Goal: Entertainment & Leisure: Browse casually

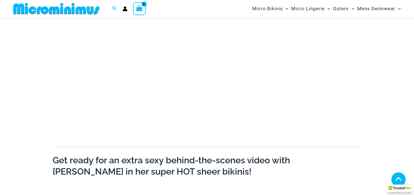
scroll to position [103, 0]
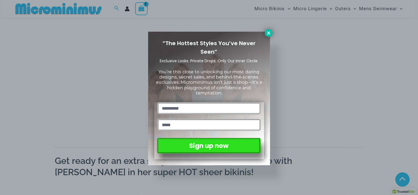
click at [268, 32] on icon at bounding box center [268, 32] width 3 height 3
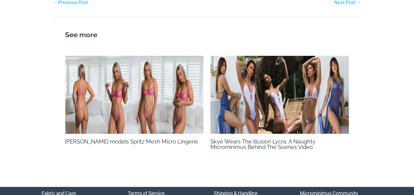
scroll to position [539, 0]
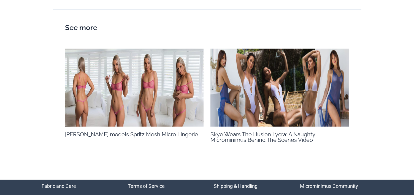
click at [284, 88] on img at bounding box center [279, 88] width 139 height 78
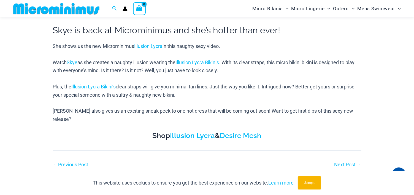
scroll to position [237, 0]
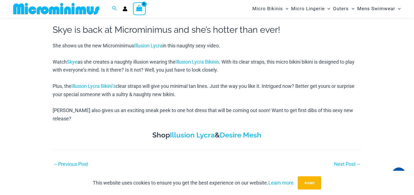
click at [348, 162] on link "Next Post →" at bounding box center [347, 164] width 26 height 5
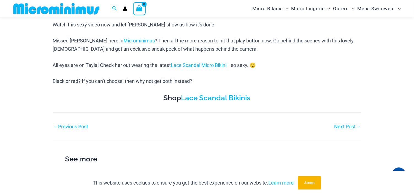
scroll to position [248, 0]
click at [346, 128] on link "Next Post →" at bounding box center [347, 126] width 26 height 5
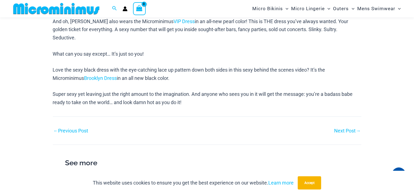
scroll to position [369, 0]
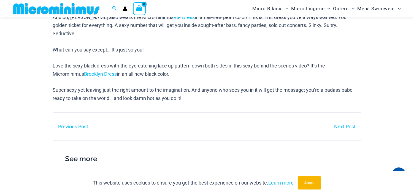
click at [345, 124] on link "Next Post →" at bounding box center [347, 126] width 26 height 5
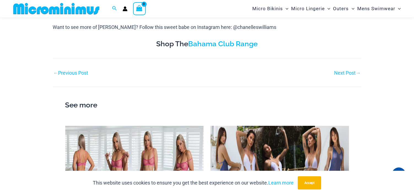
scroll to position [322, 0]
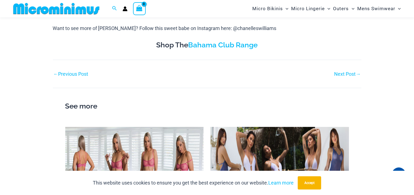
click at [350, 75] on link "Next Post →" at bounding box center [347, 74] width 26 height 5
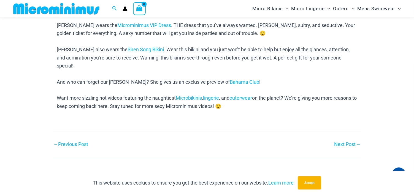
scroll to position [297, 0]
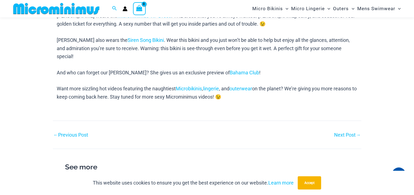
click at [342, 132] on link "Next Post →" at bounding box center [347, 134] width 26 height 5
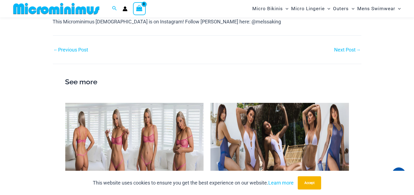
scroll to position [972, 0]
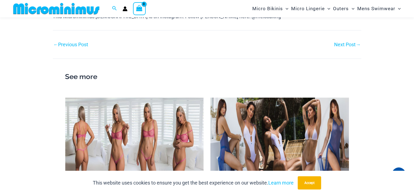
click at [342, 46] on link "Next Post →" at bounding box center [347, 44] width 26 height 5
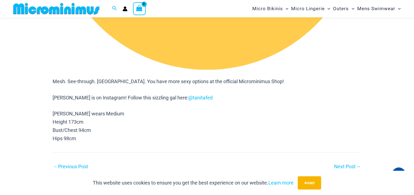
scroll to position [1013, 0]
click at [350, 164] on link "Next Post →" at bounding box center [347, 166] width 26 height 5
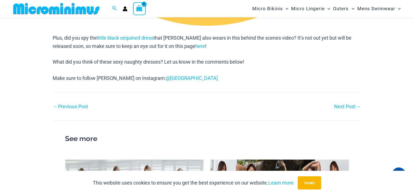
scroll to position [979, 0]
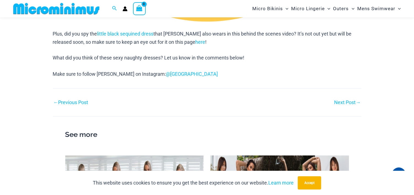
click at [346, 104] on link "Next Post →" at bounding box center [347, 102] width 26 height 5
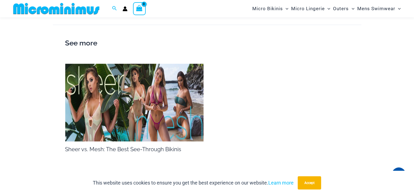
scroll to position [862, 0]
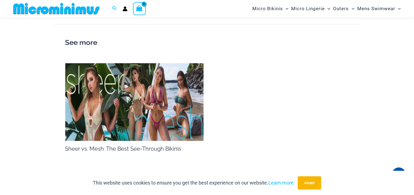
click at [139, 106] on img at bounding box center [134, 102] width 139 height 78
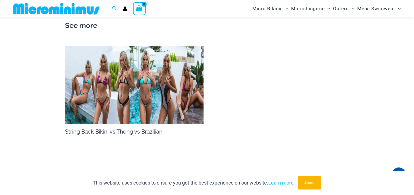
scroll to position [701, 0]
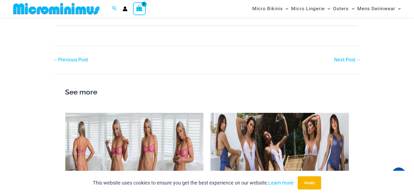
scroll to position [391, 0]
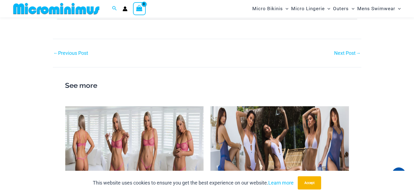
click at [345, 52] on link "Next Post →" at bounding box center [347, 53] width 26 height 5
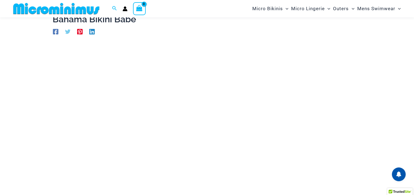
scroll to position [32, 0]
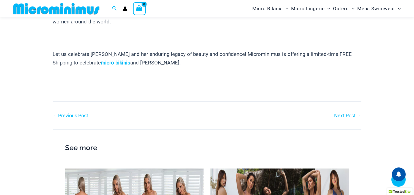
scroll to position [398, 0]
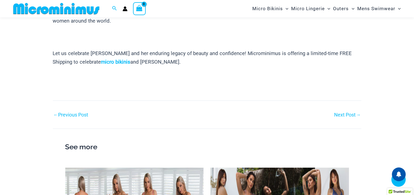
click at [339, 112] on link "Next Post →" at bounding box center [347, 114] width 26 height 5
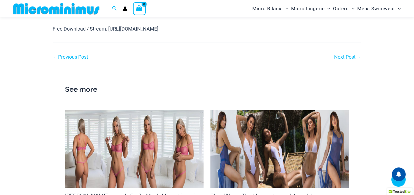
scroll to position [473, 0]
click at [349, 58] on link "Next Post →" at bounding box center [347, 57] width 26 height 5
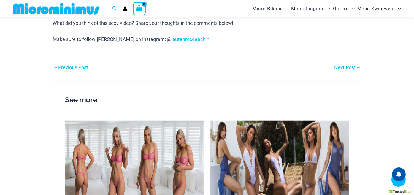
scroll to position [391, 0]
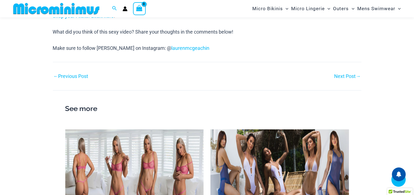
click at [349, 78] on link "Next Post →" at bounding box center [347, 76] width 26 height 5
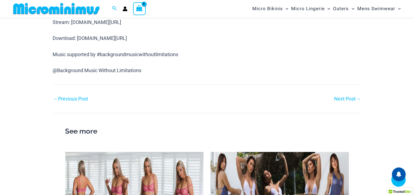
scroll to position [383, 0]
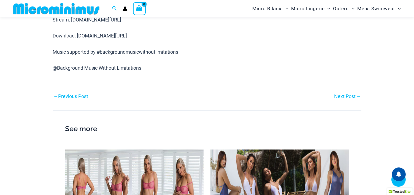
click at [348, 98] on link "Next Post →" at bounding box center [347, 96] width 26 height 5
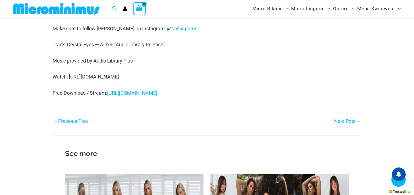
scroll to position [385, 0]
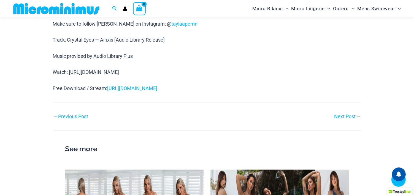
click at [348, 118] on link "Next Post →" at bounding box center [347, 116] width 26 height 5
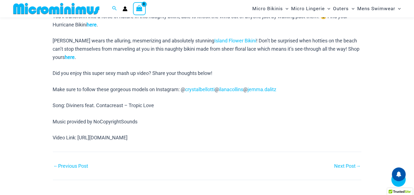
scroll to position [440, 0]
click at [346, 163] on link "Next Post →" at bounding box center [347, 165] width 26 height 5
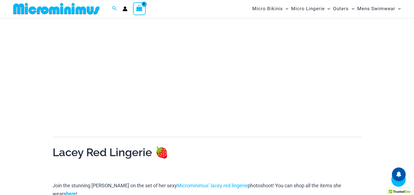
scroll to position [115, 0]
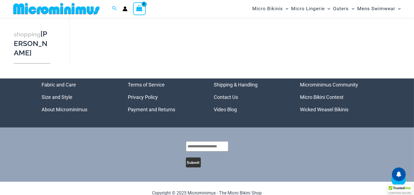
scroll to position [140, 0]
